Goal: Transaction & Acquisition: Purchase product/service

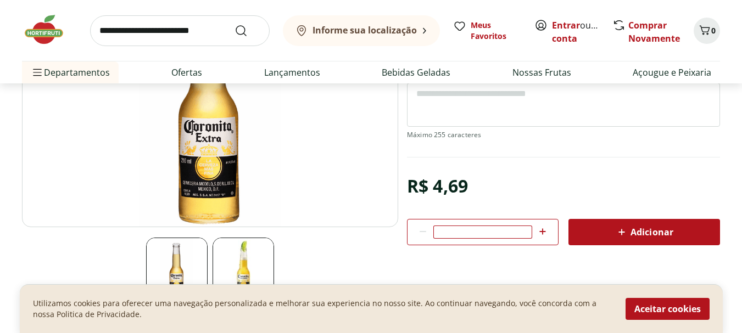
scroll to position [165, 0]
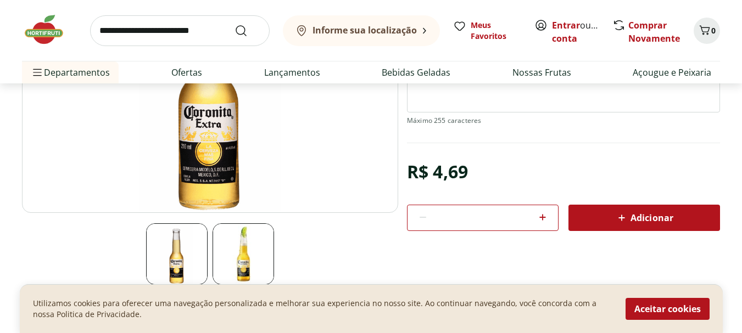
click at [539, 215] on icon at bounding box center [542, 217] width 13 height 13
click at [543, 215] on icon at bounding box center [542, 217] width 13 height 13
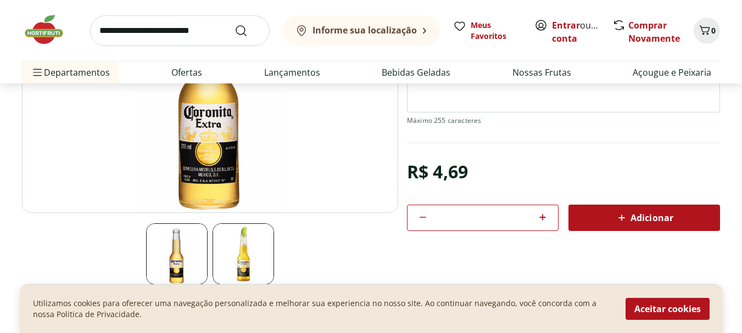
click at [543, 215] on icon at bounding box center [542, 217] width 13 height 13
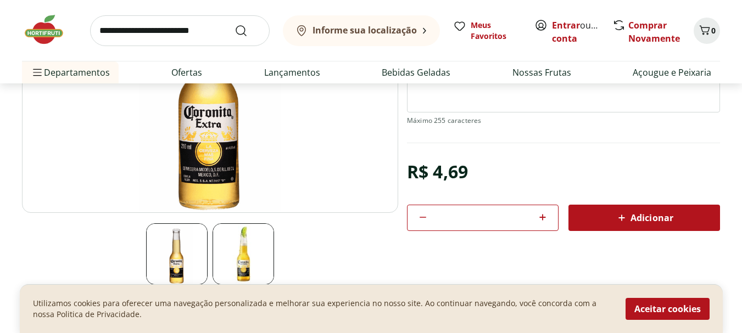
click at [543, 215] on icon at bounding box center [542, 217] width 13 height 13
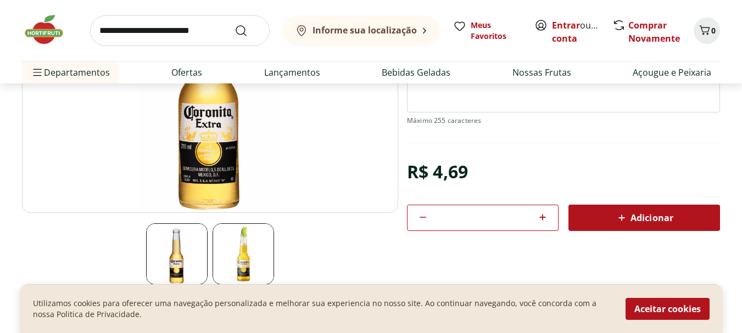
click at [543, 215] on icon at bounding box center [542, 217] width 13 height 13
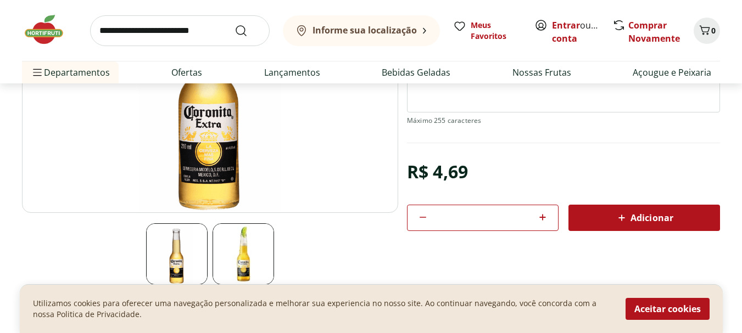
click at [543, 215] on icon at bounding box center [542, 217] width 13 height 13
type input "**"
click at [634, 223] on span "Adicionar" at bounding box center [644, 217] width 58 height 13
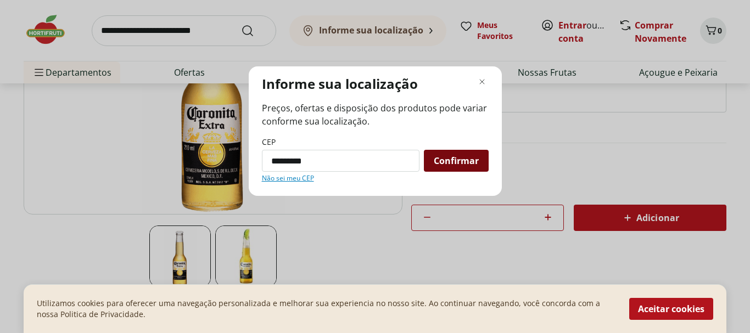
type input "*********"
click at [463, 156] on span "Confirmar" at bounding box center [456, 160] width 45 height 9
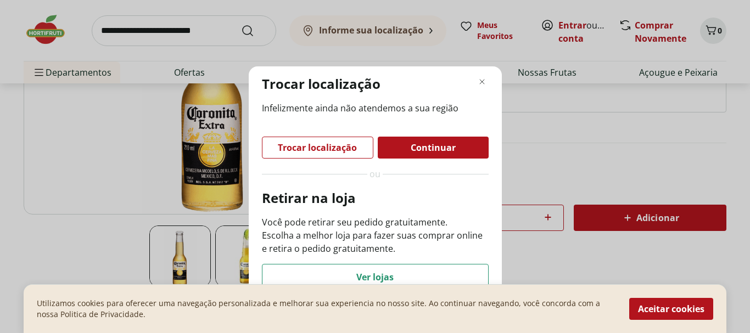
click at [383, 273] on span "Ver lojas" at bounding box center [374, 277] width 37 height 9
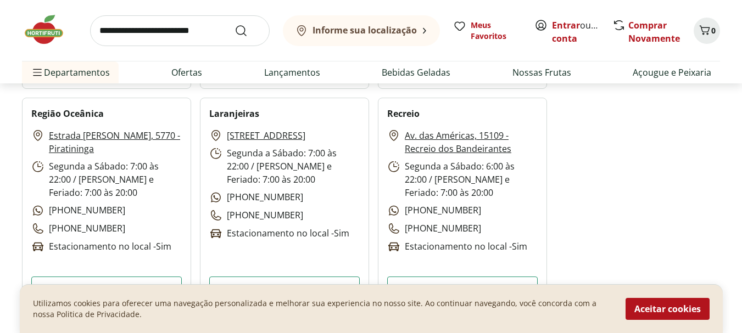
scroll to position [1373, 0]
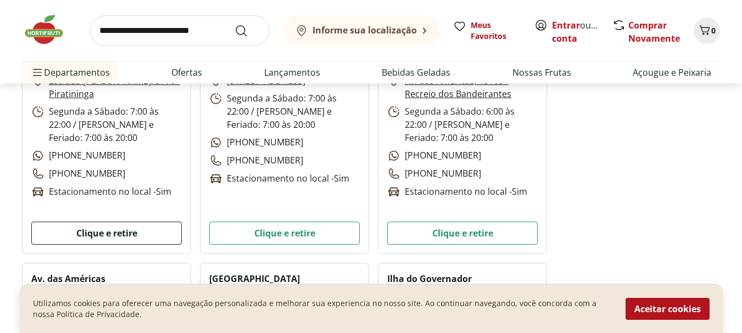
click at [125, 232] on button "Clique e retire" at bounding box center [106, 233] width 150 height 23
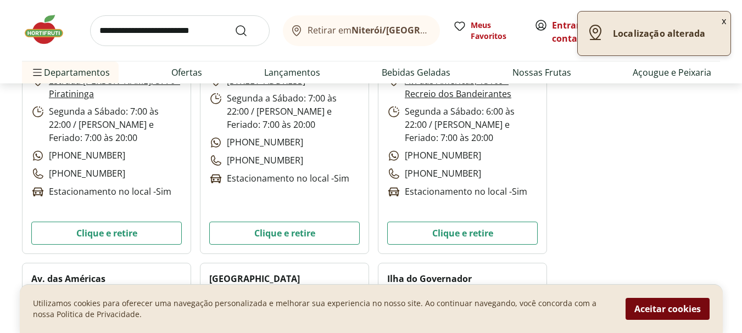
click at [644, 307] on button "Aceitar cookies" at bounding box center [667, 309] width 84 height 22
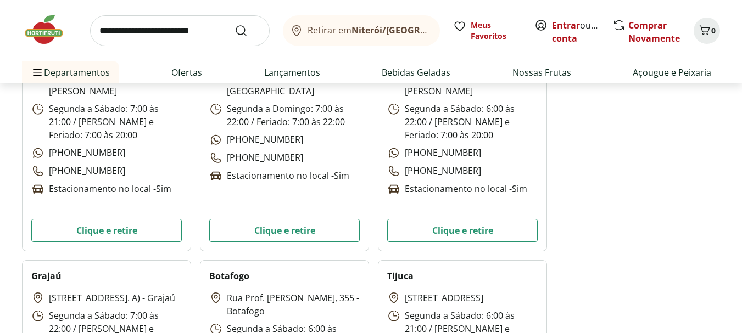
scroll to position [55, 0]
